Goal: Task Accomplishment & Management: Complete application form

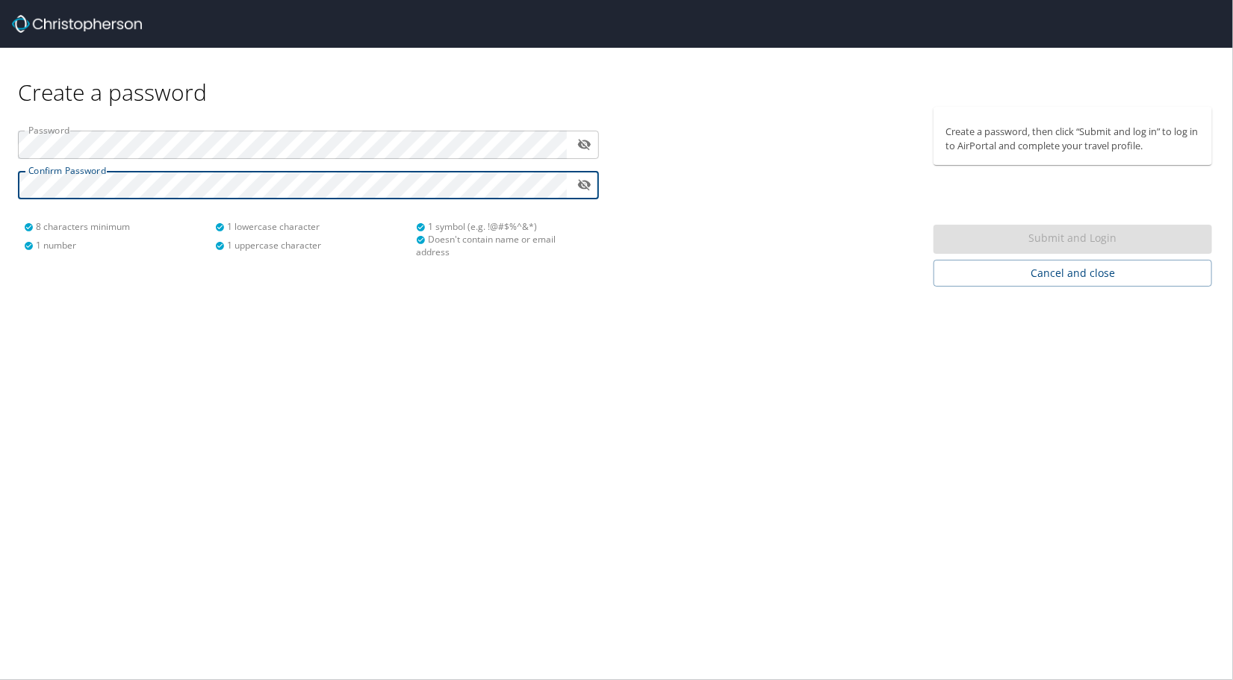
click at [579, 143] on icon "toggle password visibility" at bounding box center [583, 145] width 13 height 11
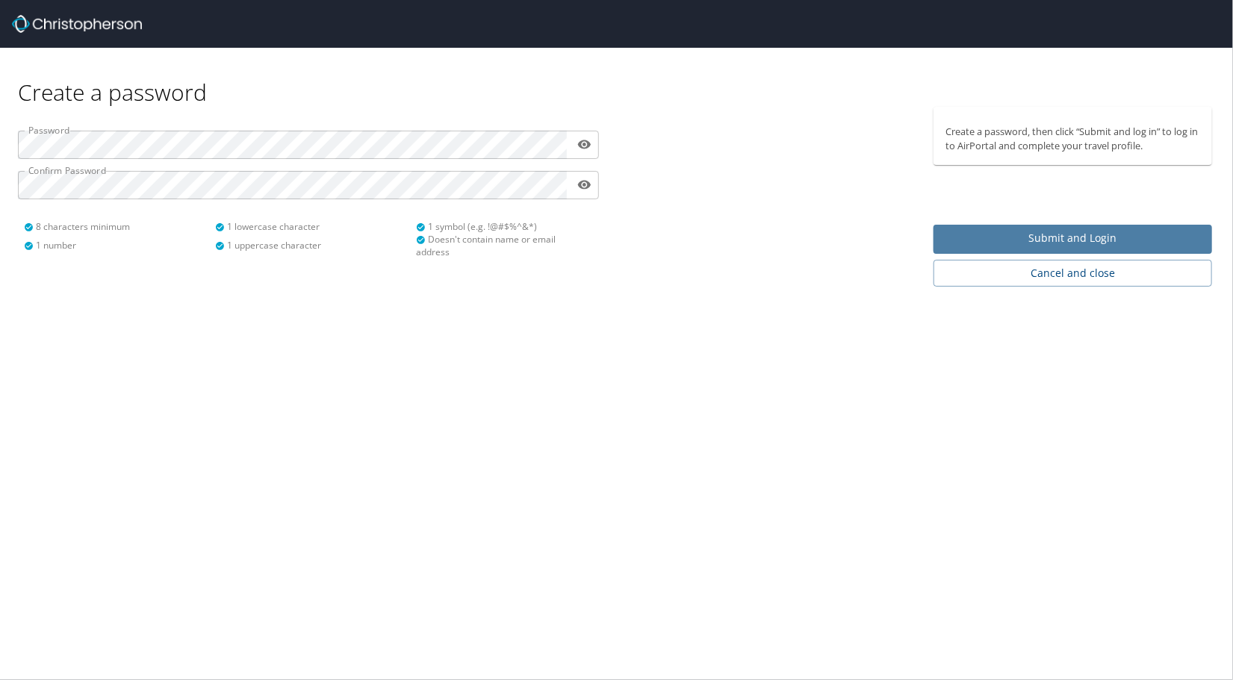
click at [1063, 233] on span "Submit and Login" at bounding box center [1072, 238] width 255 height 19
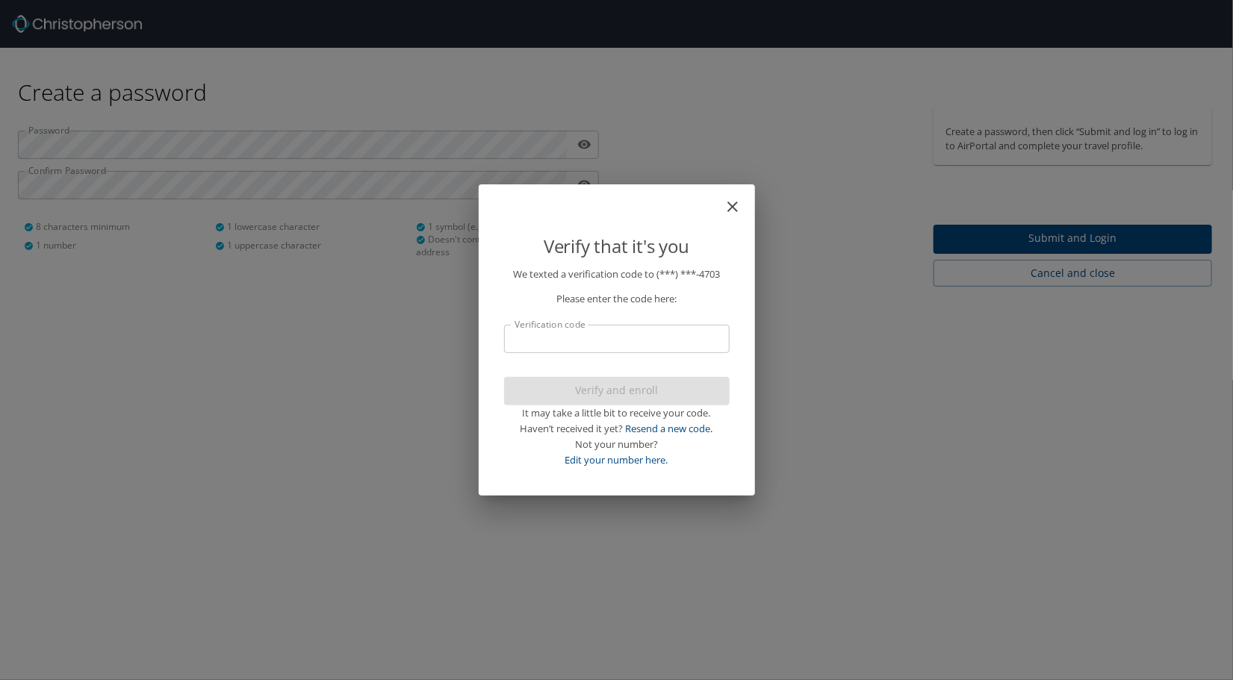
click at [600, 334] on input "Verification code" at bounding box center [617, 339] width 226 height 28
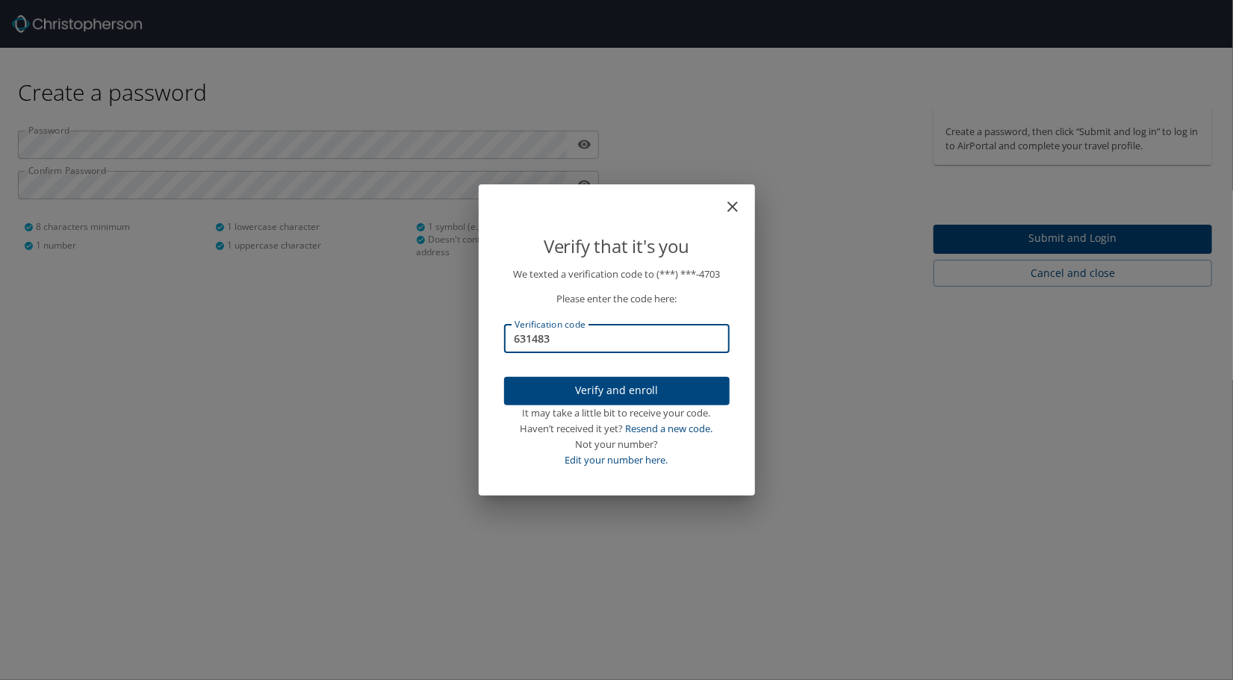
type input "631483"
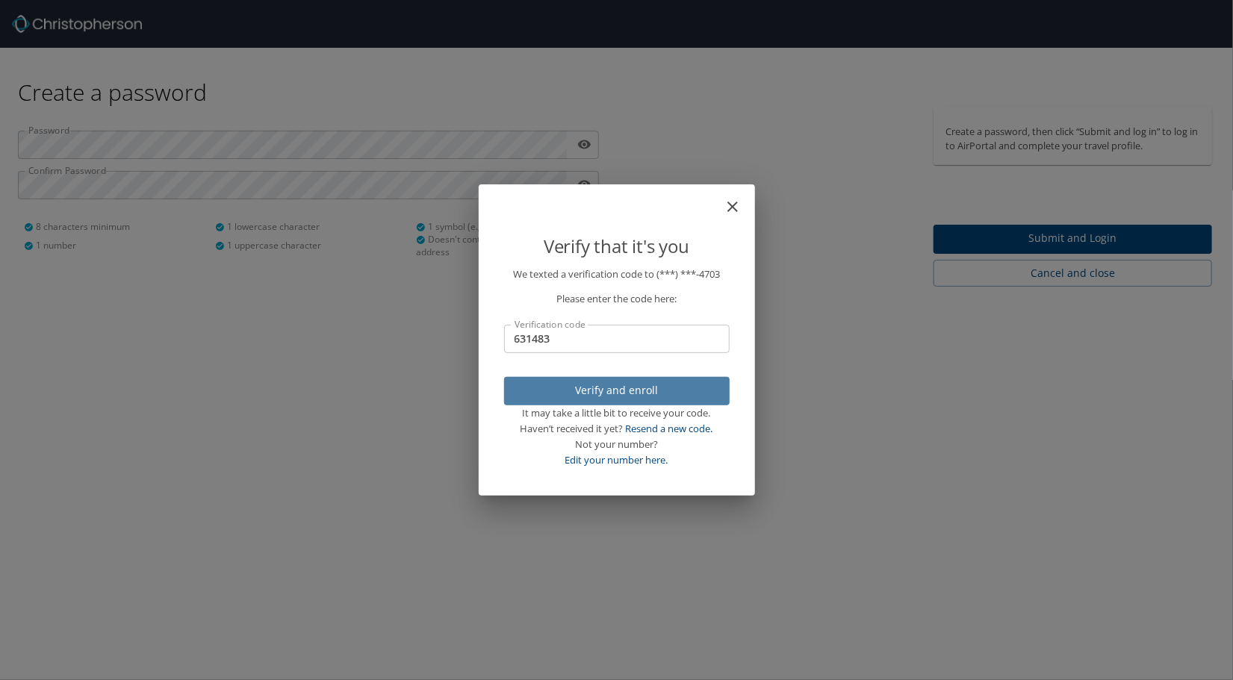
click at [611, 396] on span "Verify and enroll" at bounding box center [617, 391] width 202 height 19
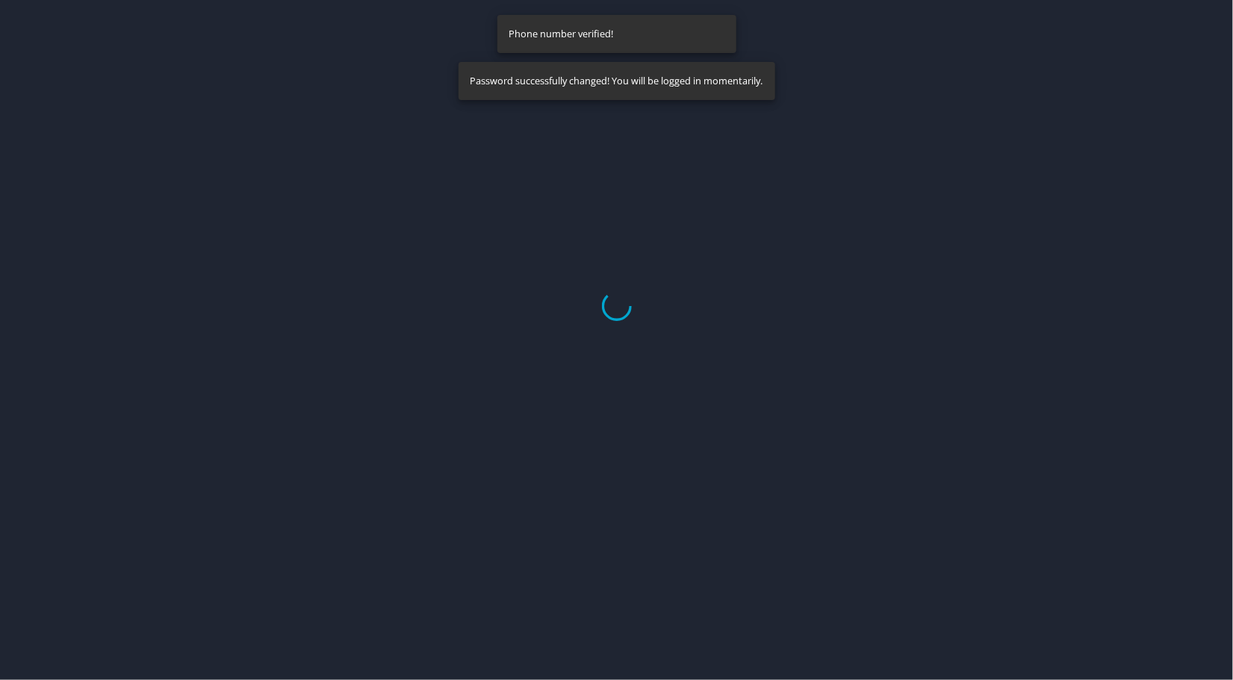
select select "US"
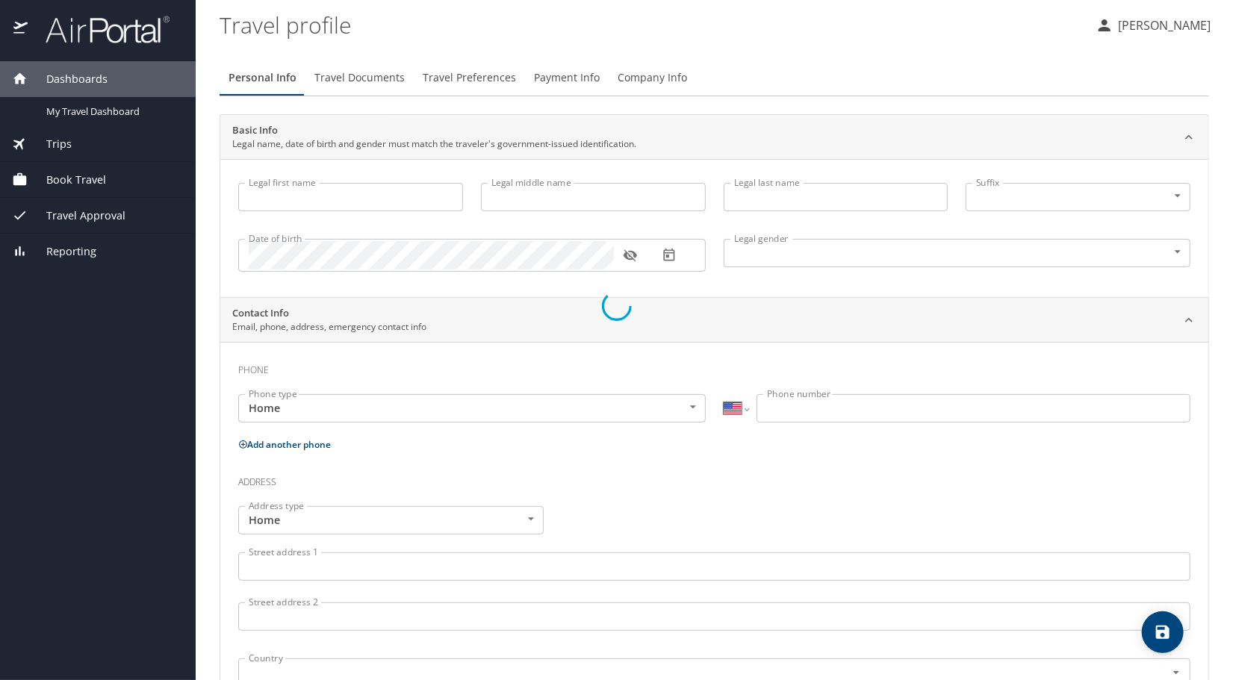
type input "Bernita"
type input "Johnson-Gabriel"
type input "Female"
type input "David"
type input "Russell"
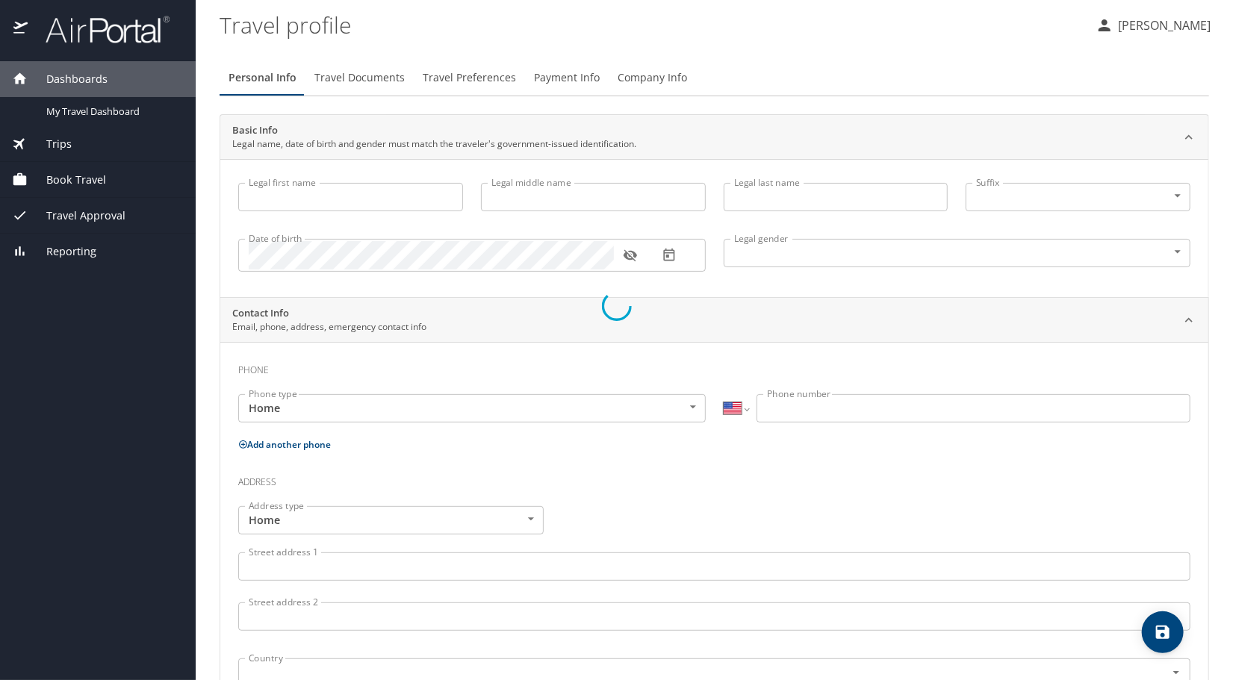
type input "(312) 593-4769"
type input "daperdave98@gmail.com"
select select "US"
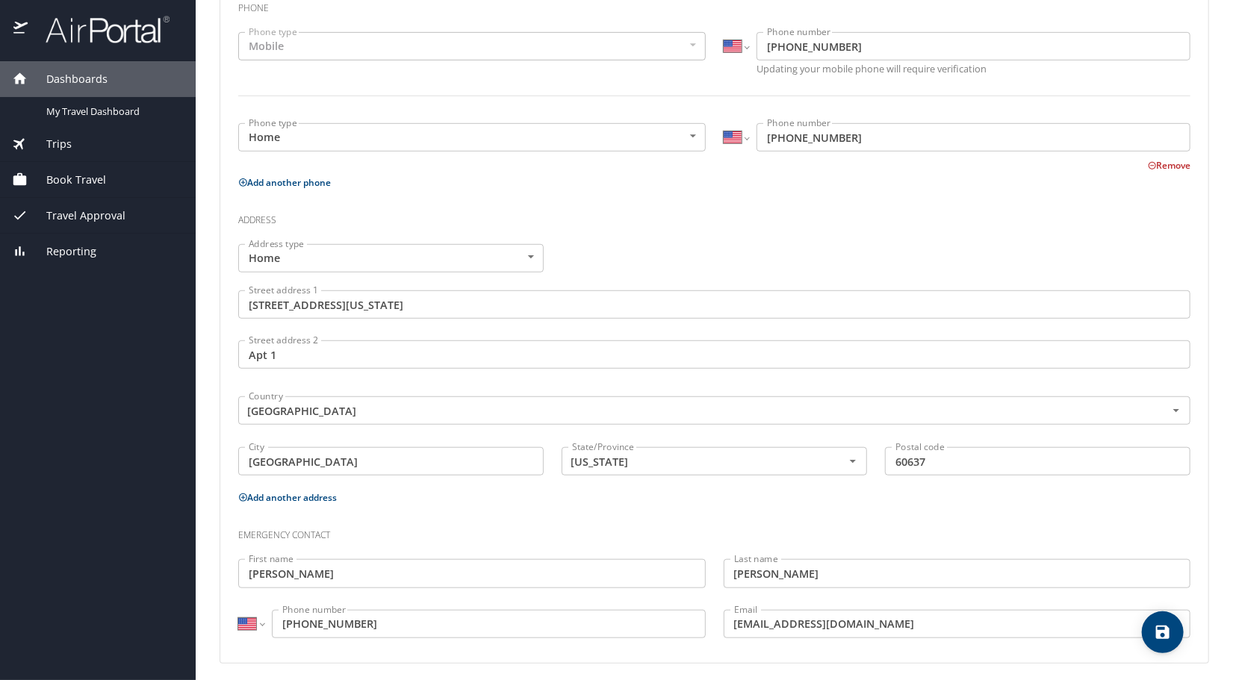
scroll to position [366, 0]
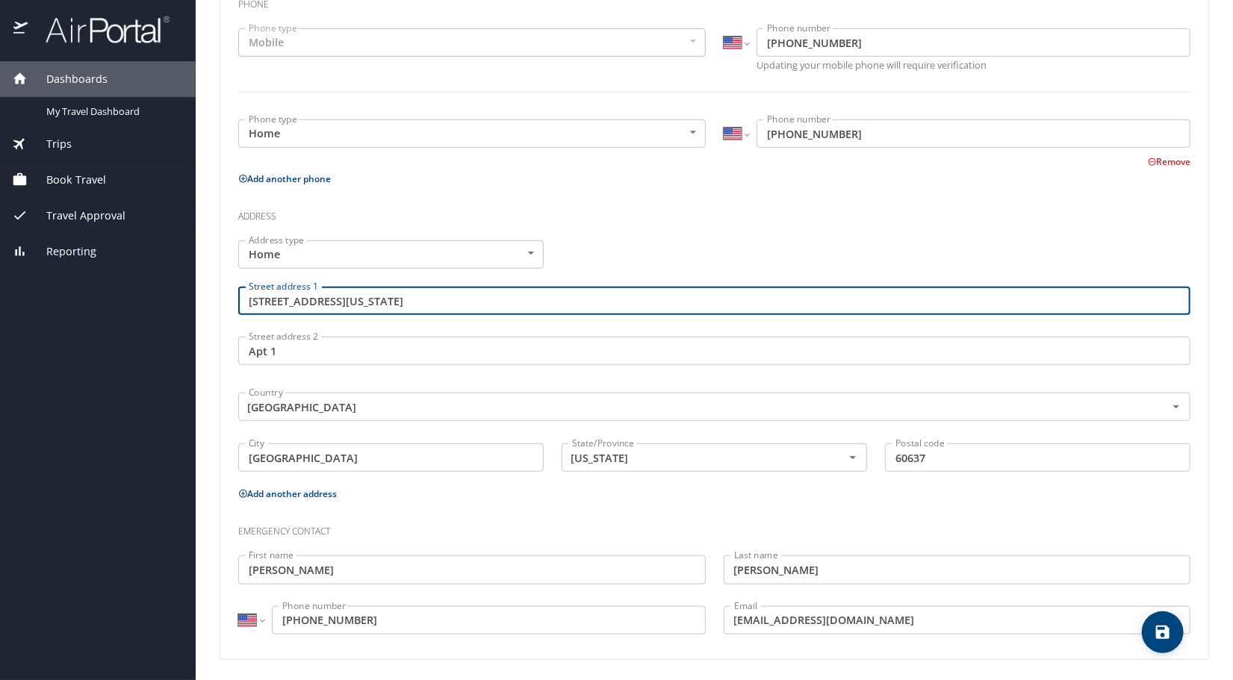
click at [387, 299] on input "5811 S. Michigan Avenue" at bounding box center [714, 301] width 952 height 28
drag, startPoint x: 387, startPoint y: 299, endPoint x: 235, endPoint y: 307, distance: 151.8
click at [235, 307] on div "Street address 1 5811 S. Michigan Avenue Street address 1" at bounding box center [714, 303] width 970 height 50
type input "2934 Orleans Avenue"
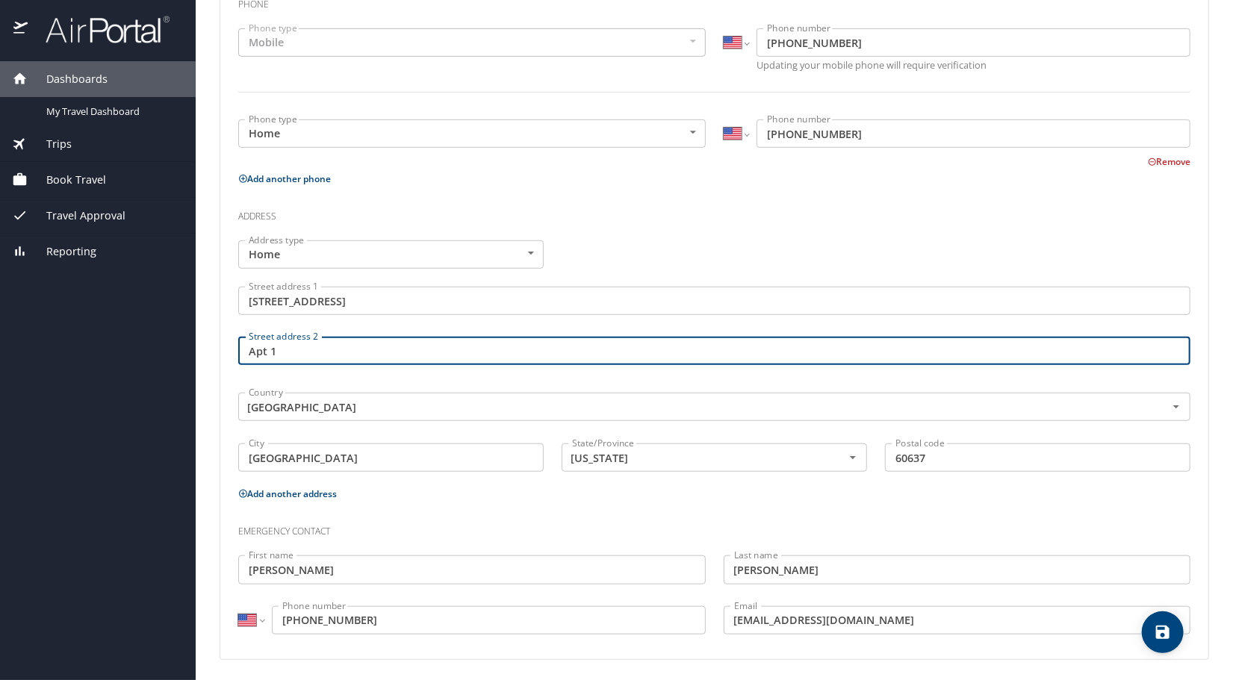
drag, startPoint x: 292, startPoint y: 356, endPoint x: 199, endPoint y: 351, distance: 92.8
click at [199, 351] on main "Travel profile Bernita Johnson-Gabriel Personal Info Travel Documents Travel Pr…" at bounding box center [714, 340] width 1037 height 680
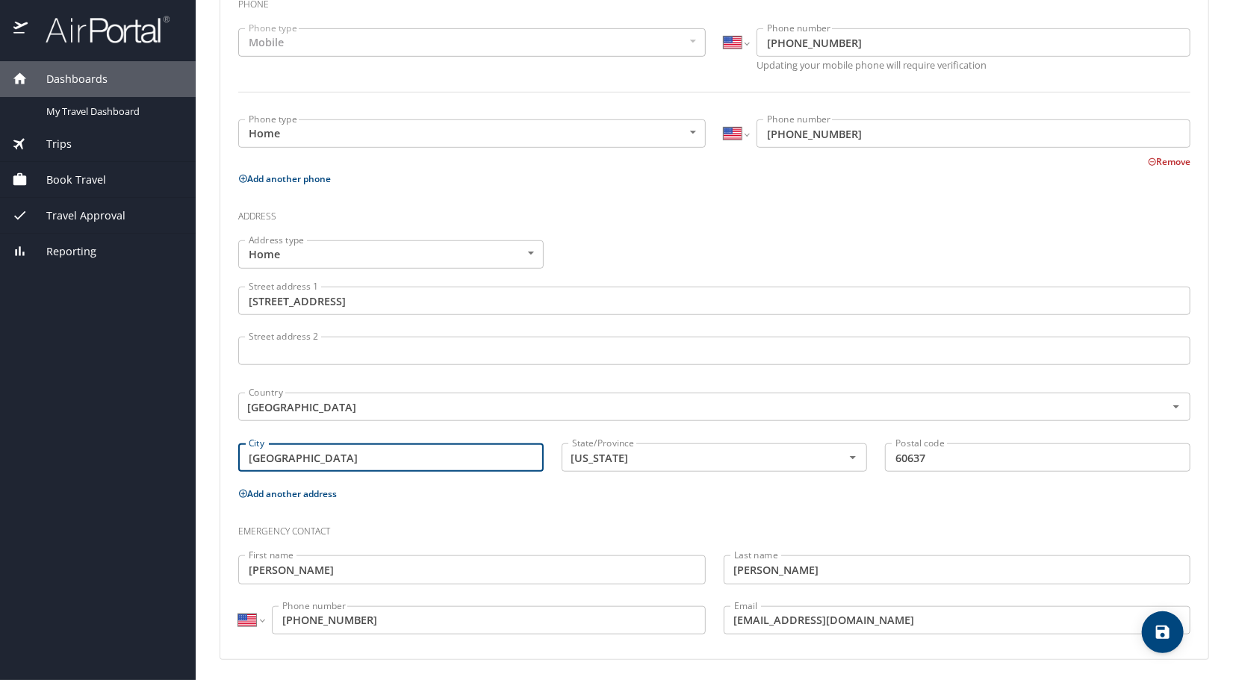
drag, startPoint x: 339, startPoint y: 459, endPoint x: 177, endPoint y: 452, distance: 162.2
click at [177, 452] on div "Dashboards My Travel Dashboard Trips Current / Future Trips Past Trips Trips Mi…" at bounding box center [616, 340] width 1233 height 680
type input "New Orleans"
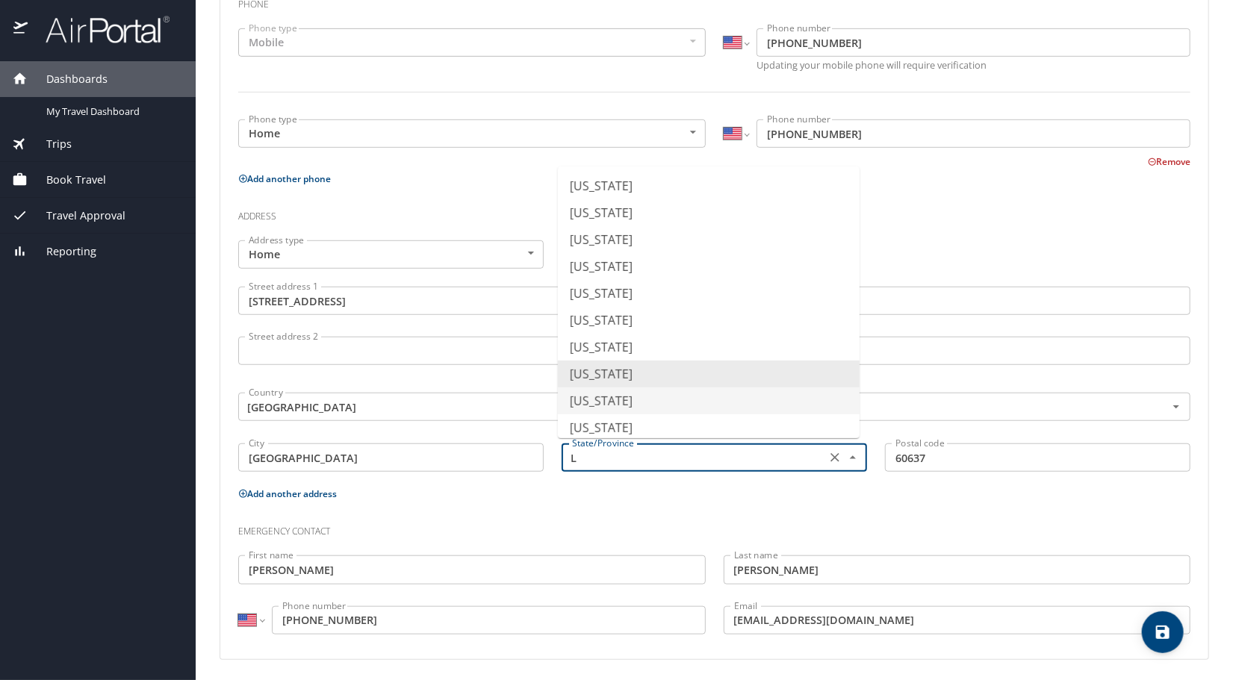
click at [609, 399] on li "Louisiana" at bounding box center [709, 401] width 302 height 27
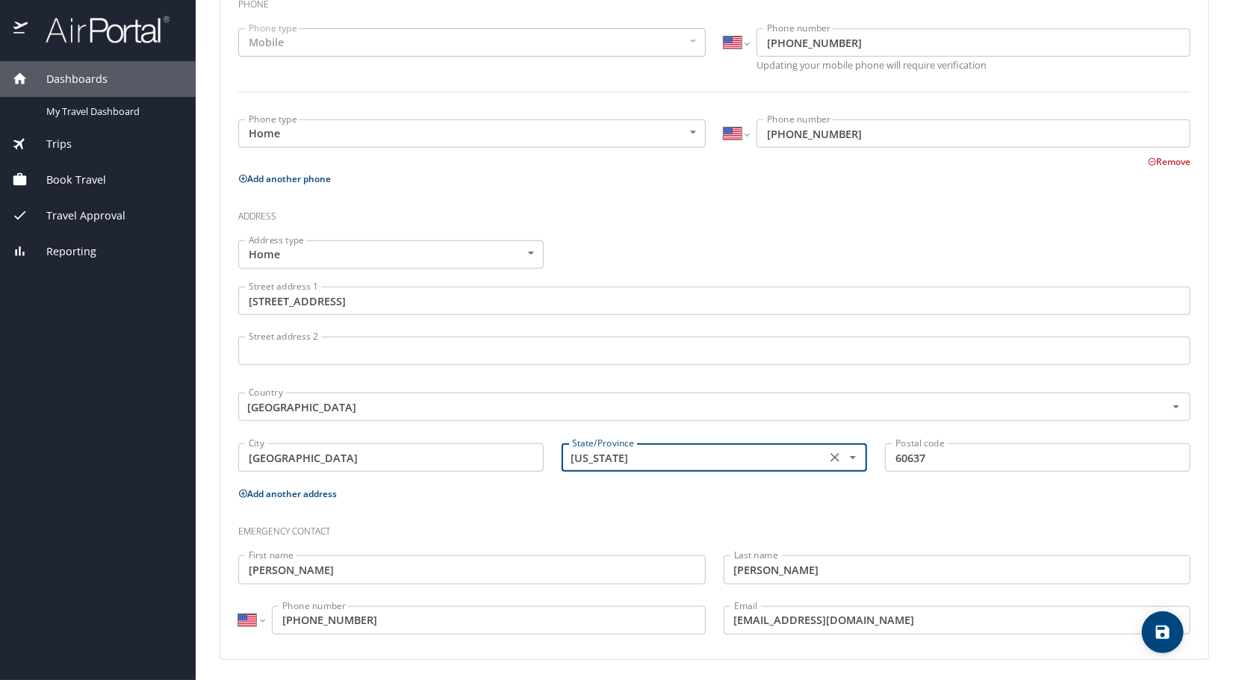
type input "Louisiana"
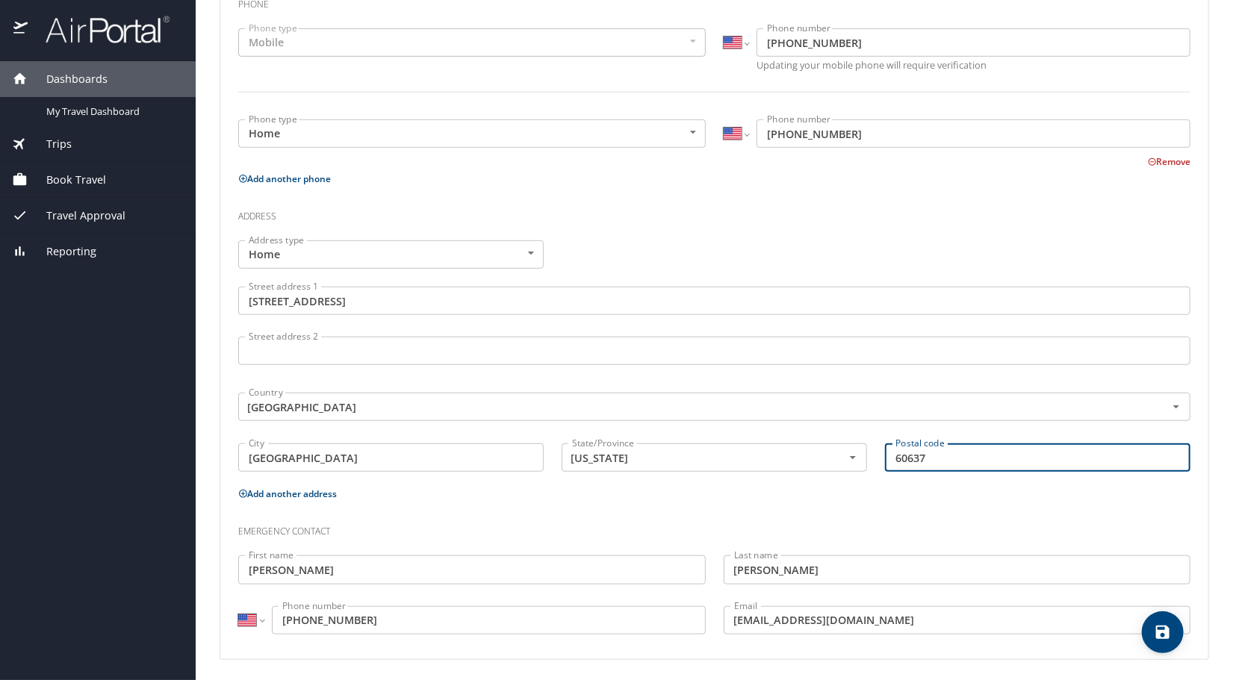
drag, startPoint x: 938, startPoint y: 449, endPoint x: 860, endPoint y: 453, distance: 77.8
click at [860, 453] on div "Address type Home Home Address type Street address 1 2934 Orleans Avenue Street…" at bounding box center [714, 358] width 970 height 253
type input "70119"
click at [1167, 630] on icon "save" at bounding box center [1162, 632] width 13 height 13
select select "US"
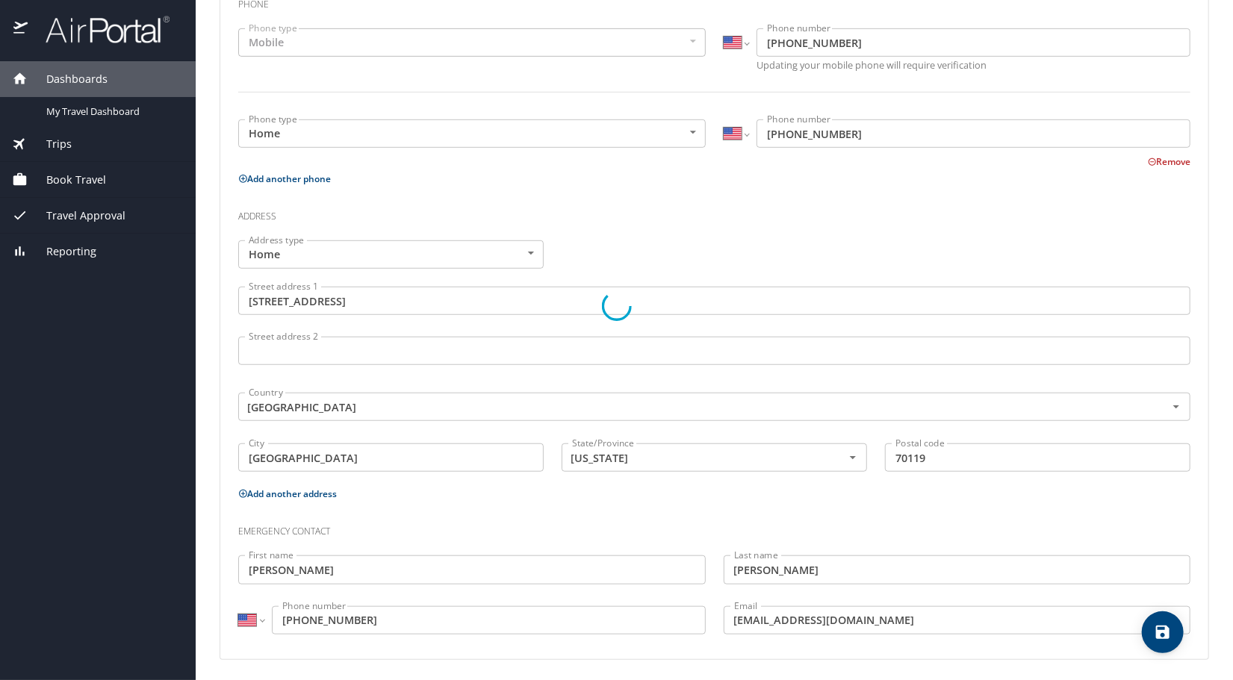
select select "US"
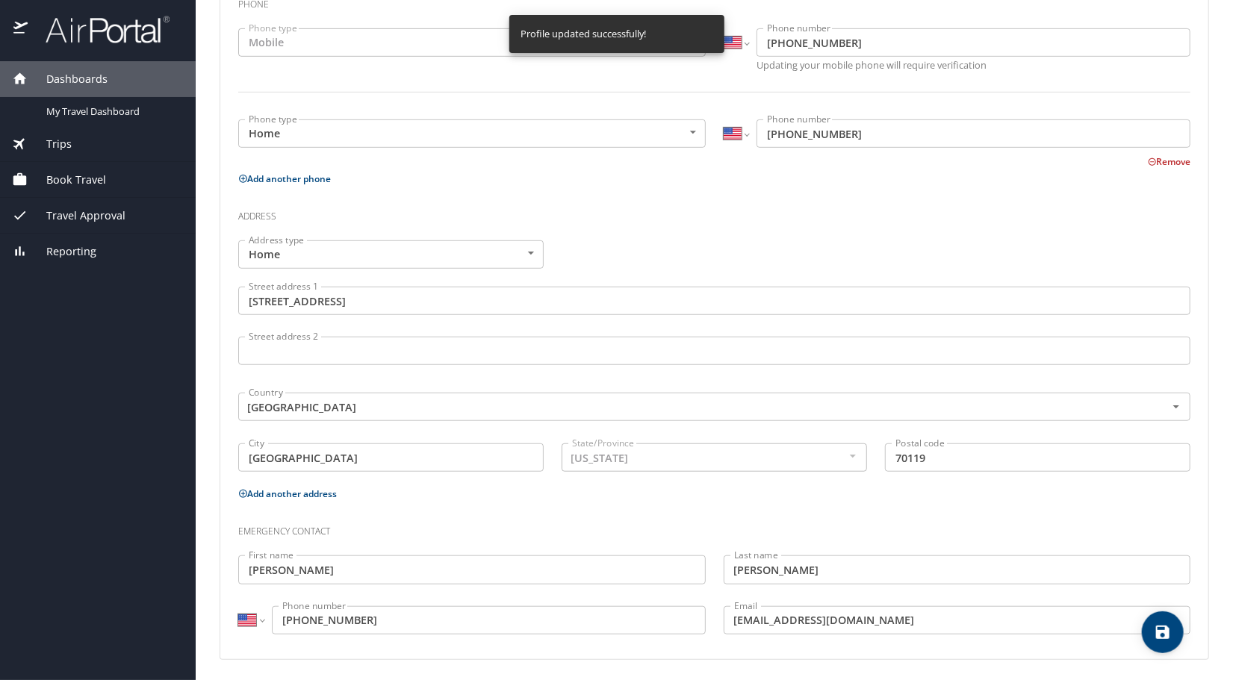
select select "US"
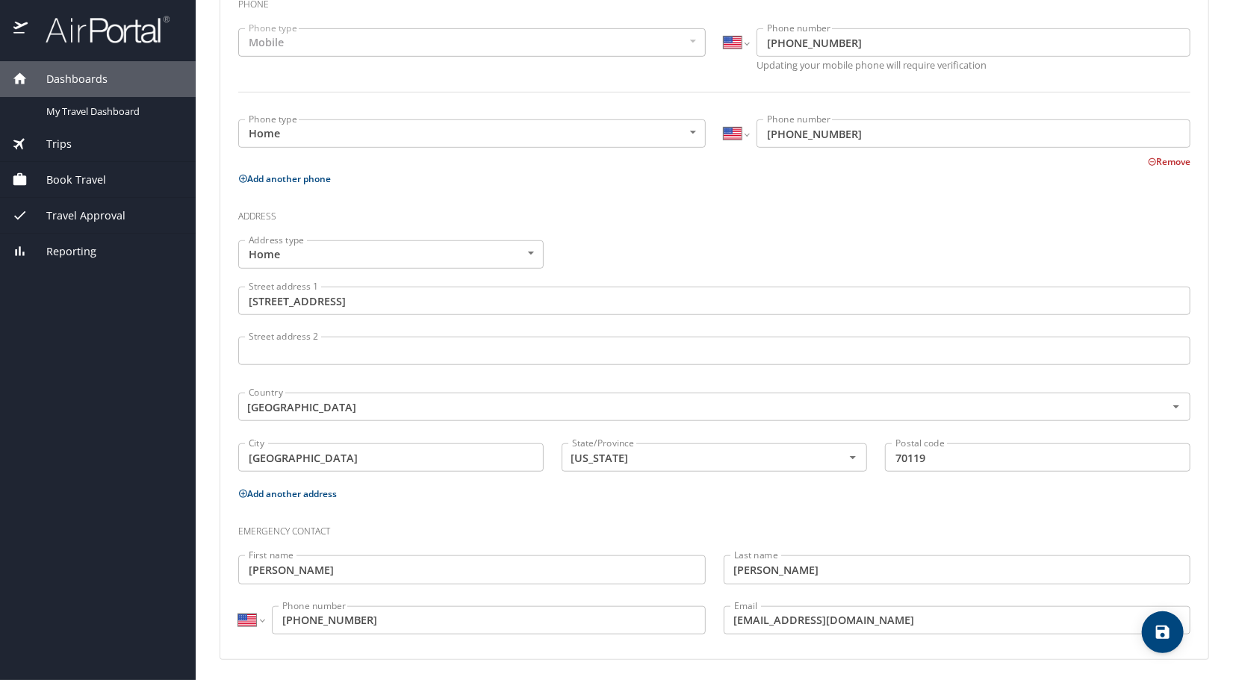
click at [66, 173] on span "Book Travel" at bounding box center [67, 180] width 78 height 16
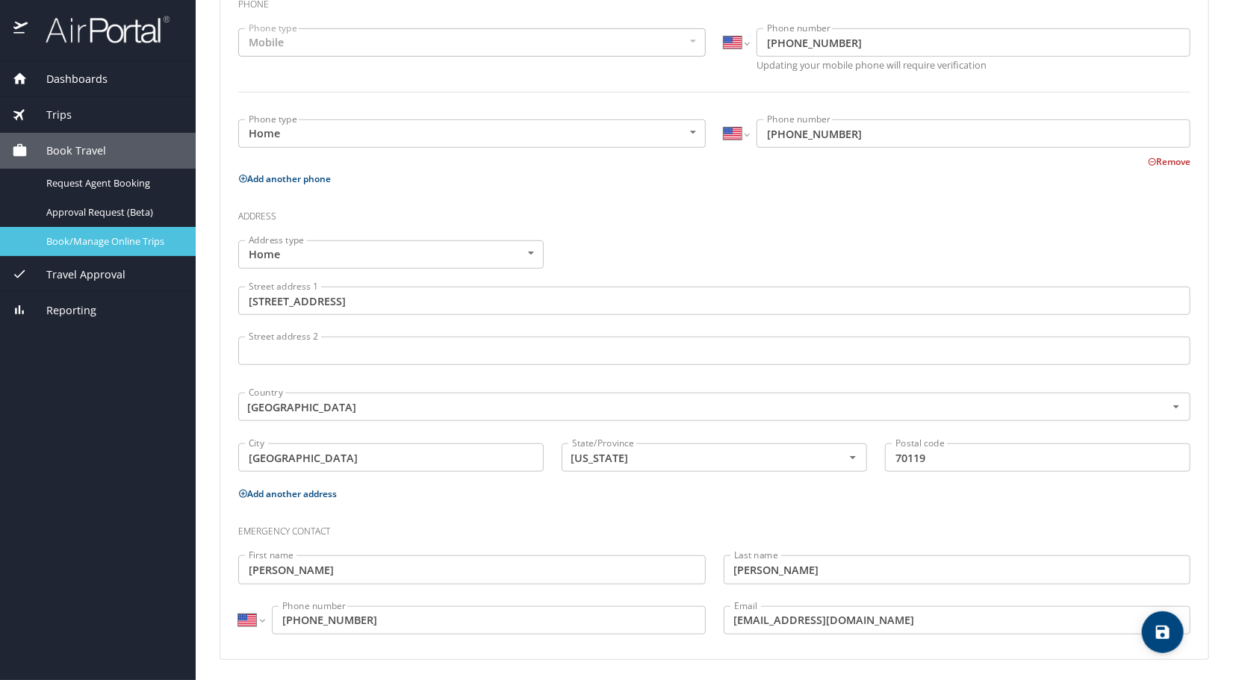
click at [95, 237] on span "Book/Manage Online Trips" at bounding box center [111, 241] width 131 height 14
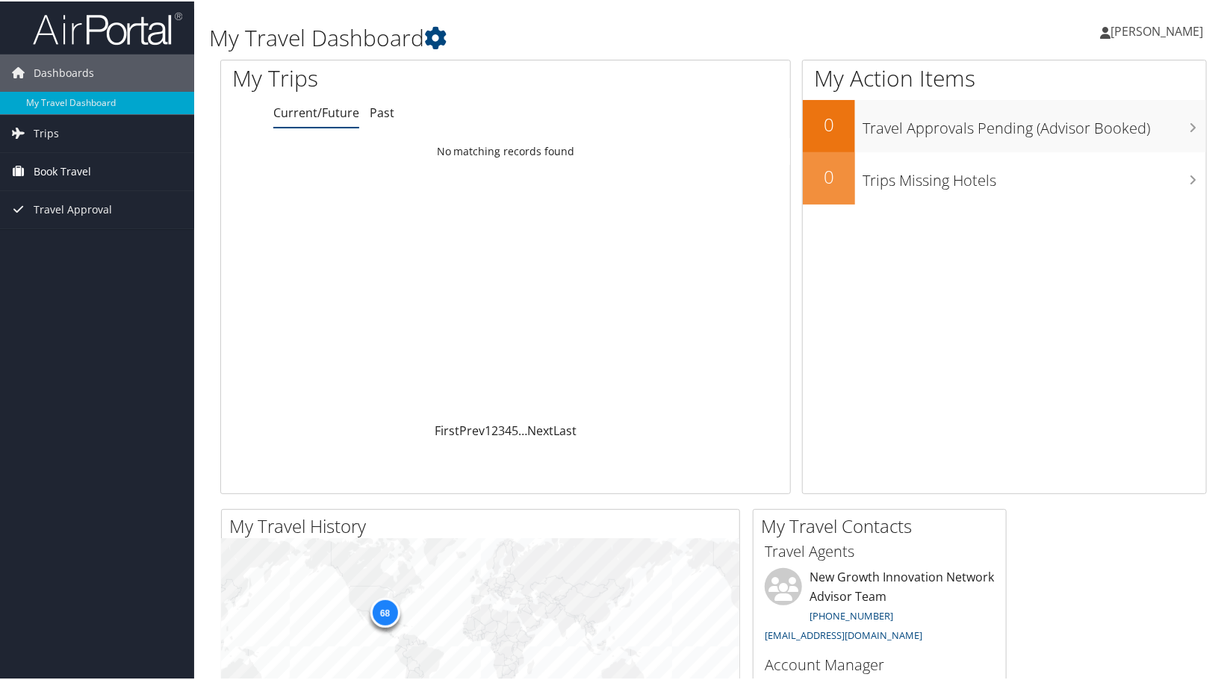
click at [60, 171] on span "Book Travel" at bounding box center [63, 170] width 58 height 37
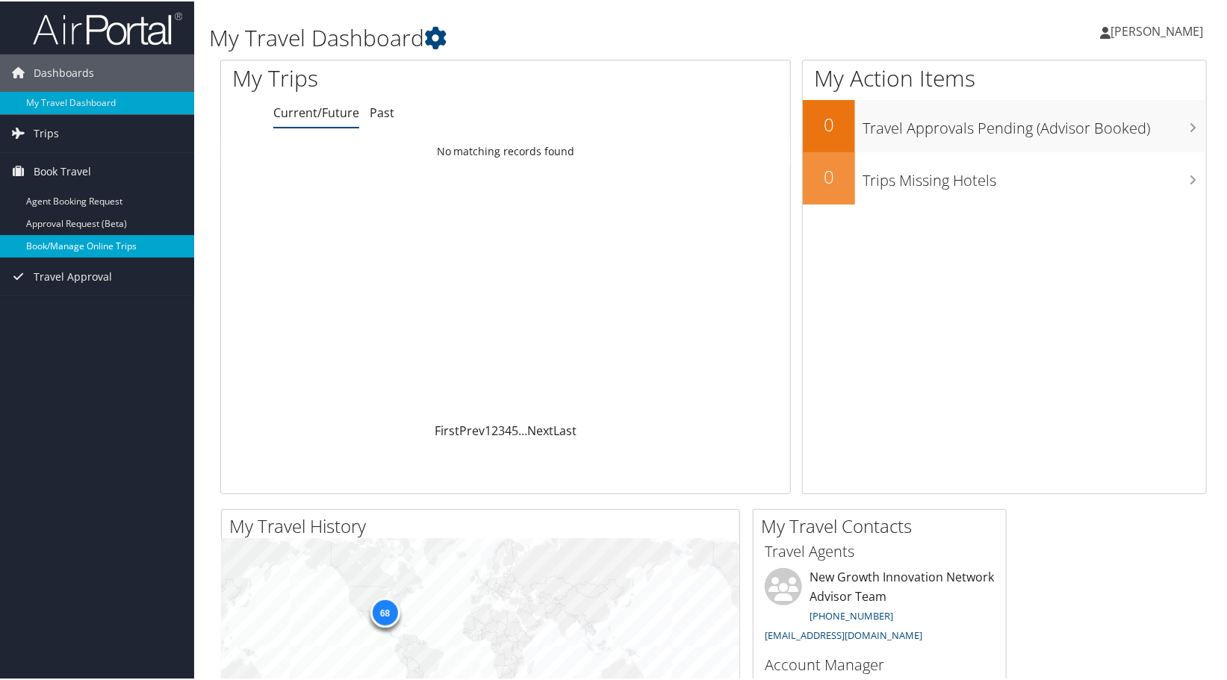
click at [72, 240] on link "Book/Manage Online Trips" at bounding box center [97, 245] width 194 height 22
